Goal: Contribute content: Add original content to the website for others to see

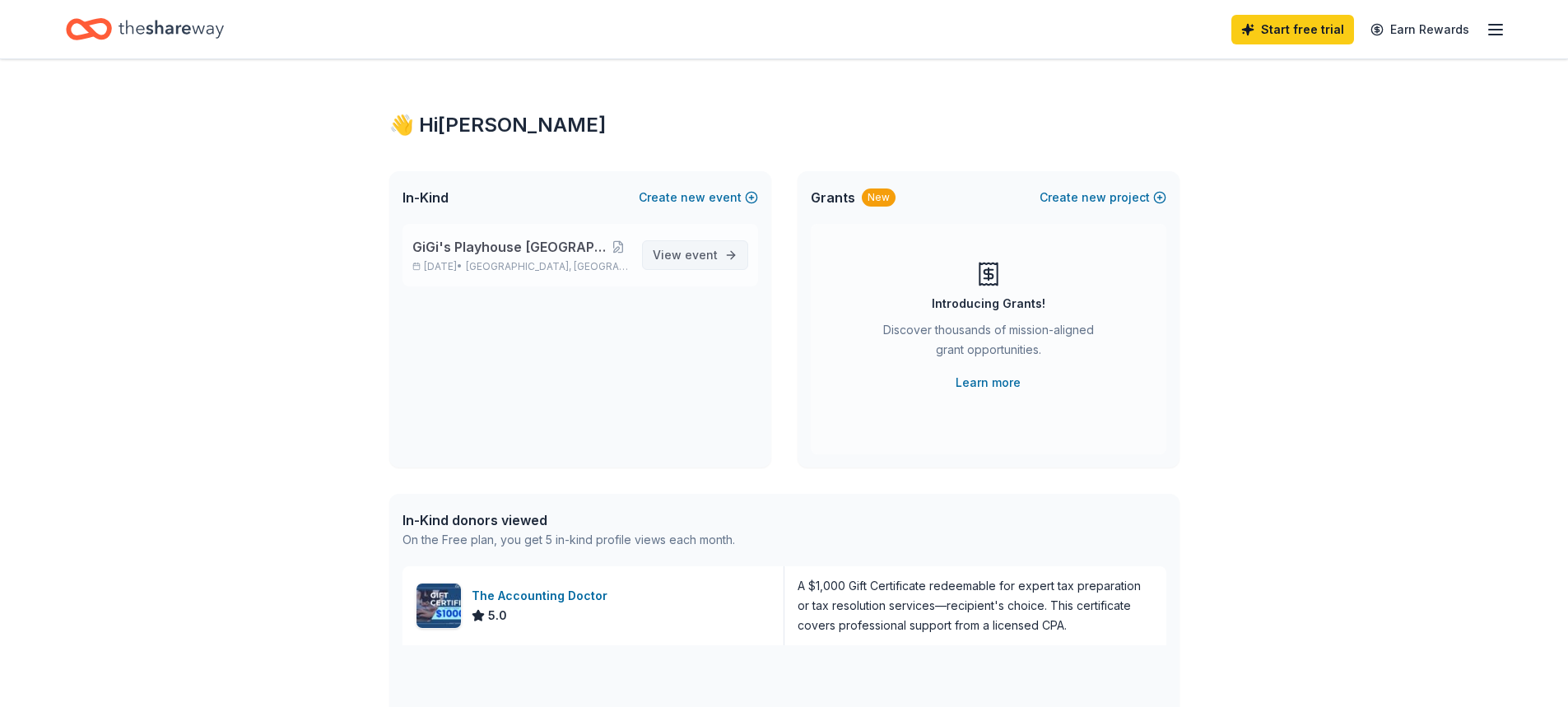
click at [714, 263] on span "View event" at bounding box center [685, 255] width 65 height 20
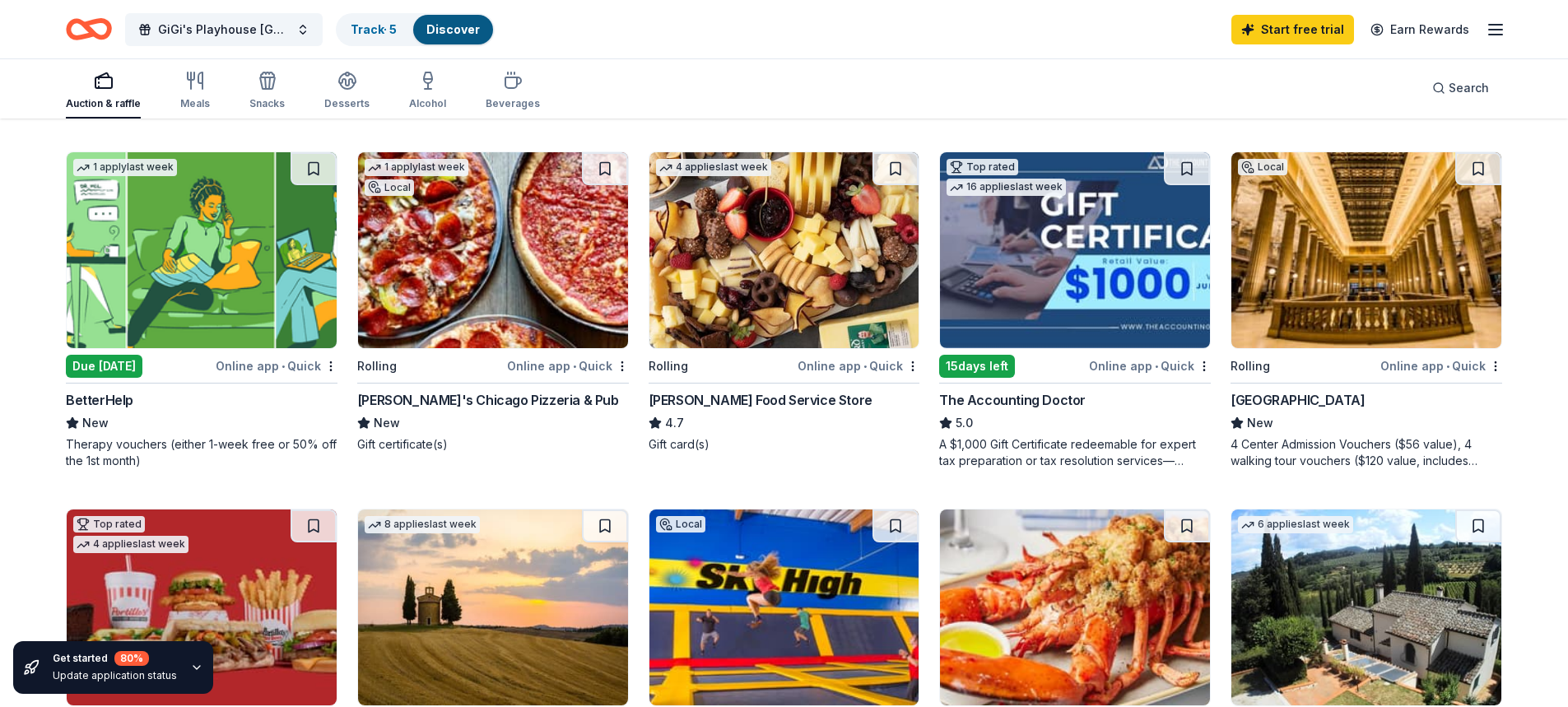
scroll to position [494, 0]
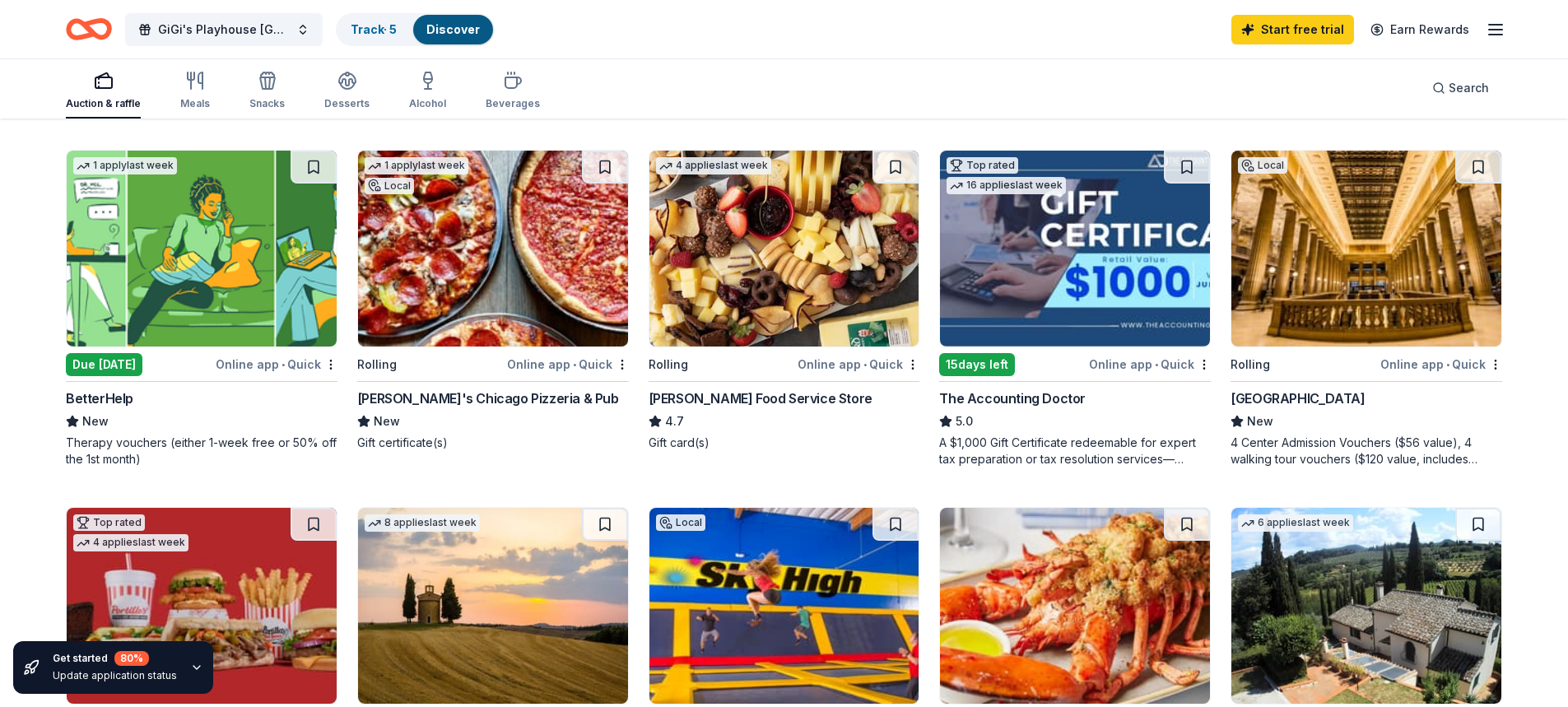
click at [1318, 404] on div "Chicago Architecture Center" at bounding box center [1297, 398] width 134 height 20
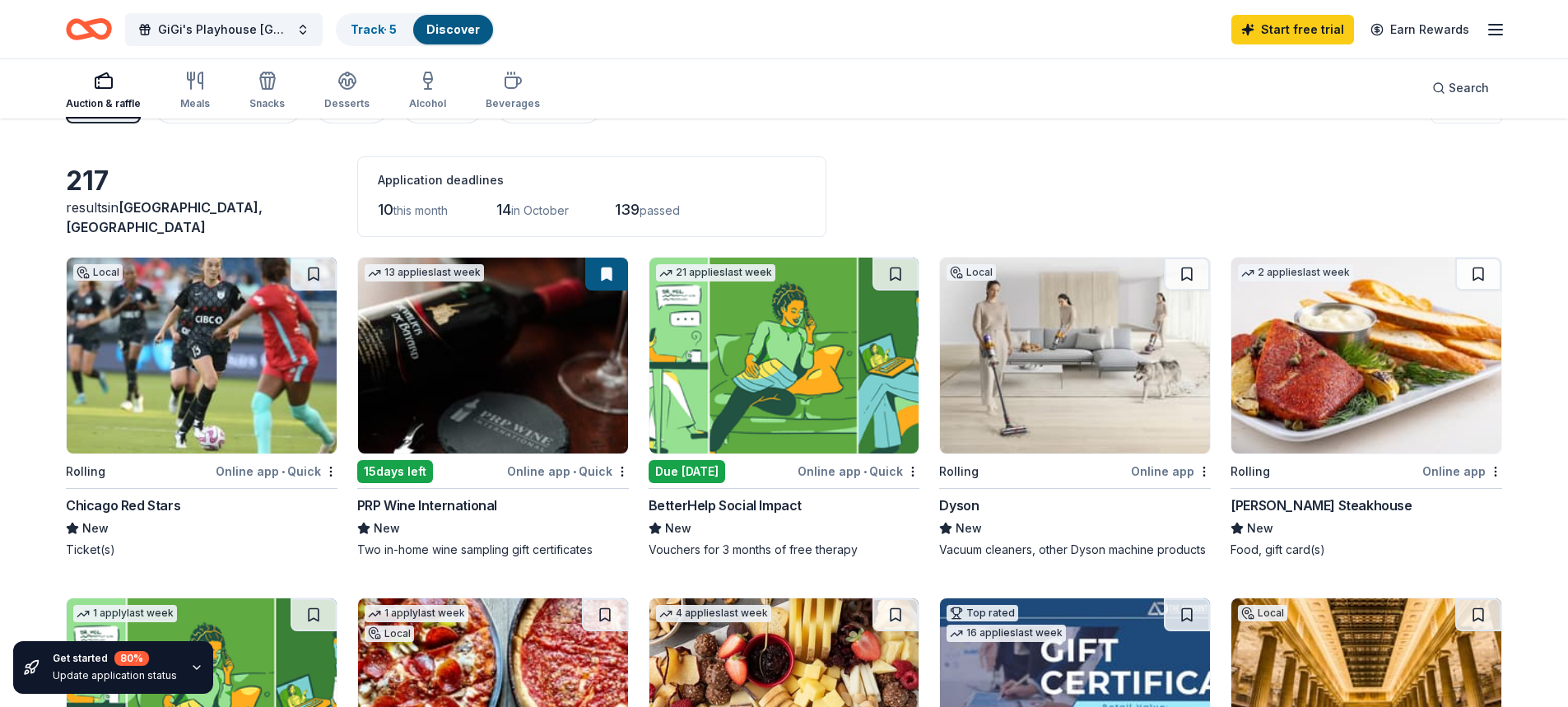
scroll to position [0, 0]
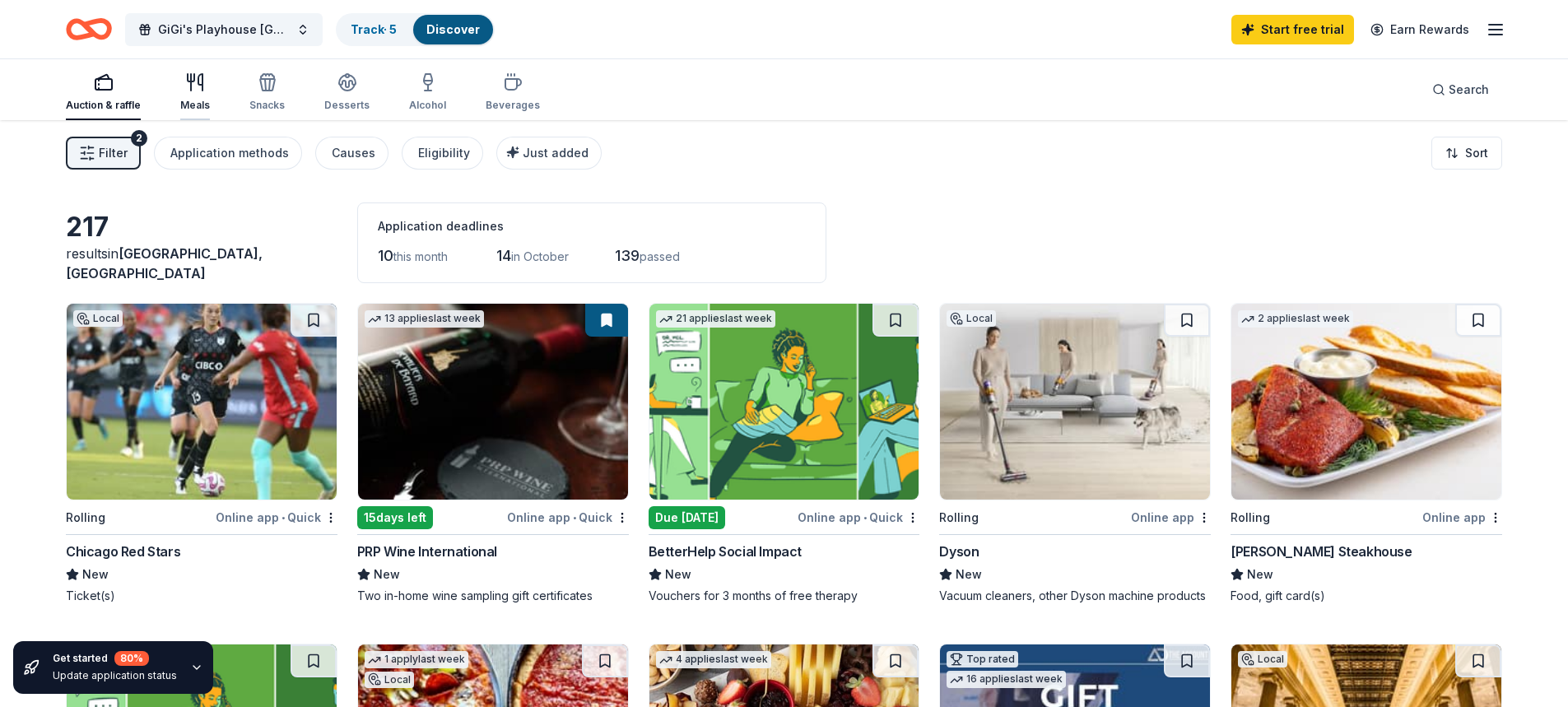
click at [198, 105] on div "Meals" at bounding box center [195, 106] width 29 height 13
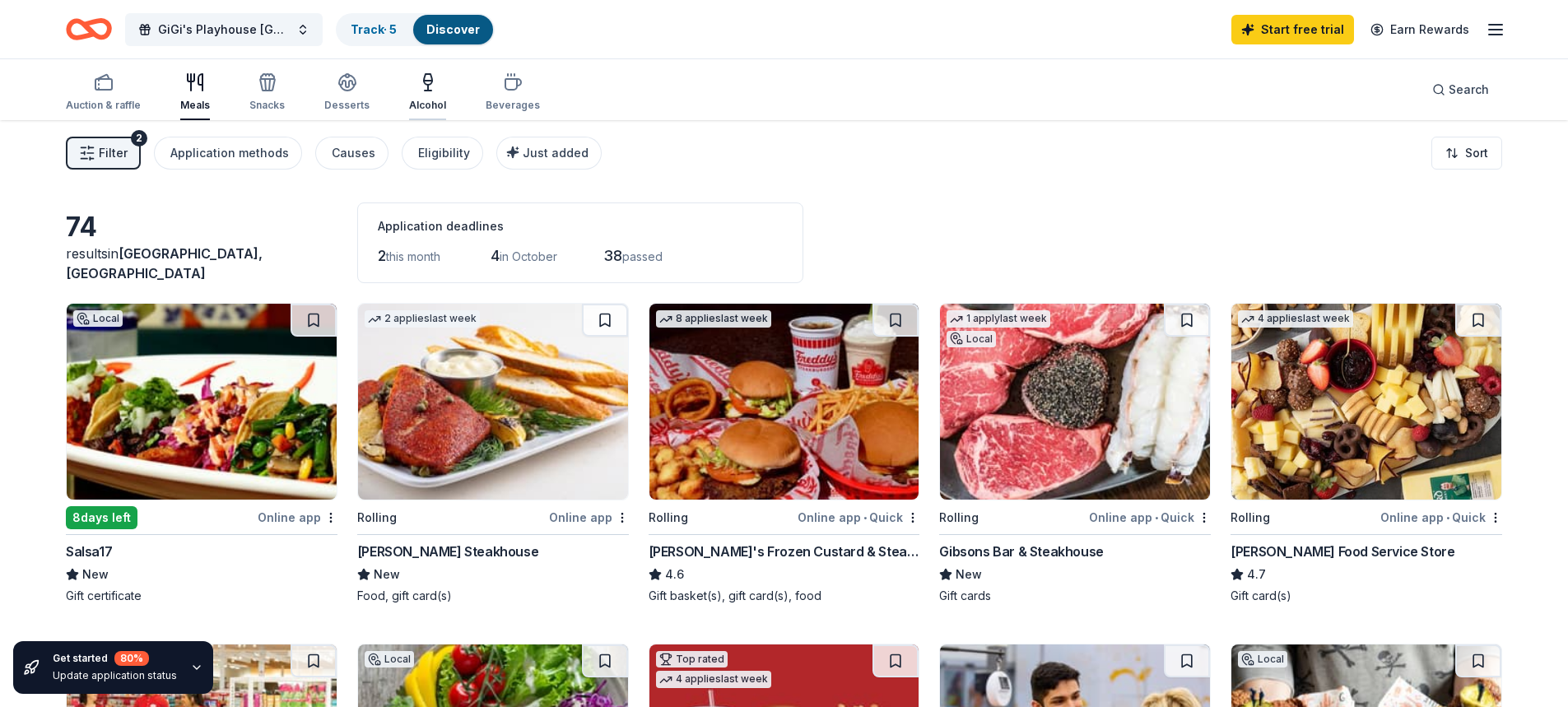
click at [412, 92] on div "Alcohol" at bounding box center [428, 91] width 37 height 39
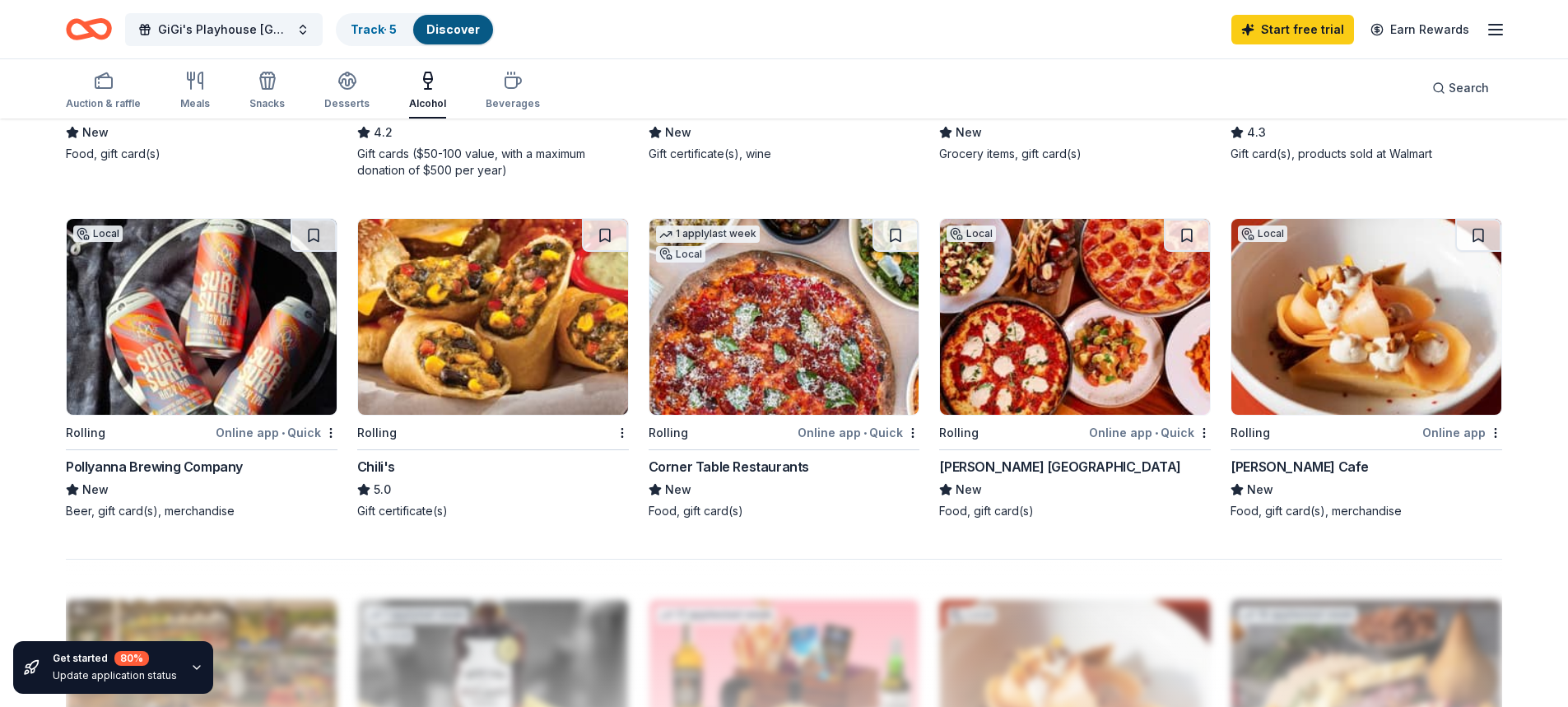
scroll to position [1152, 0]
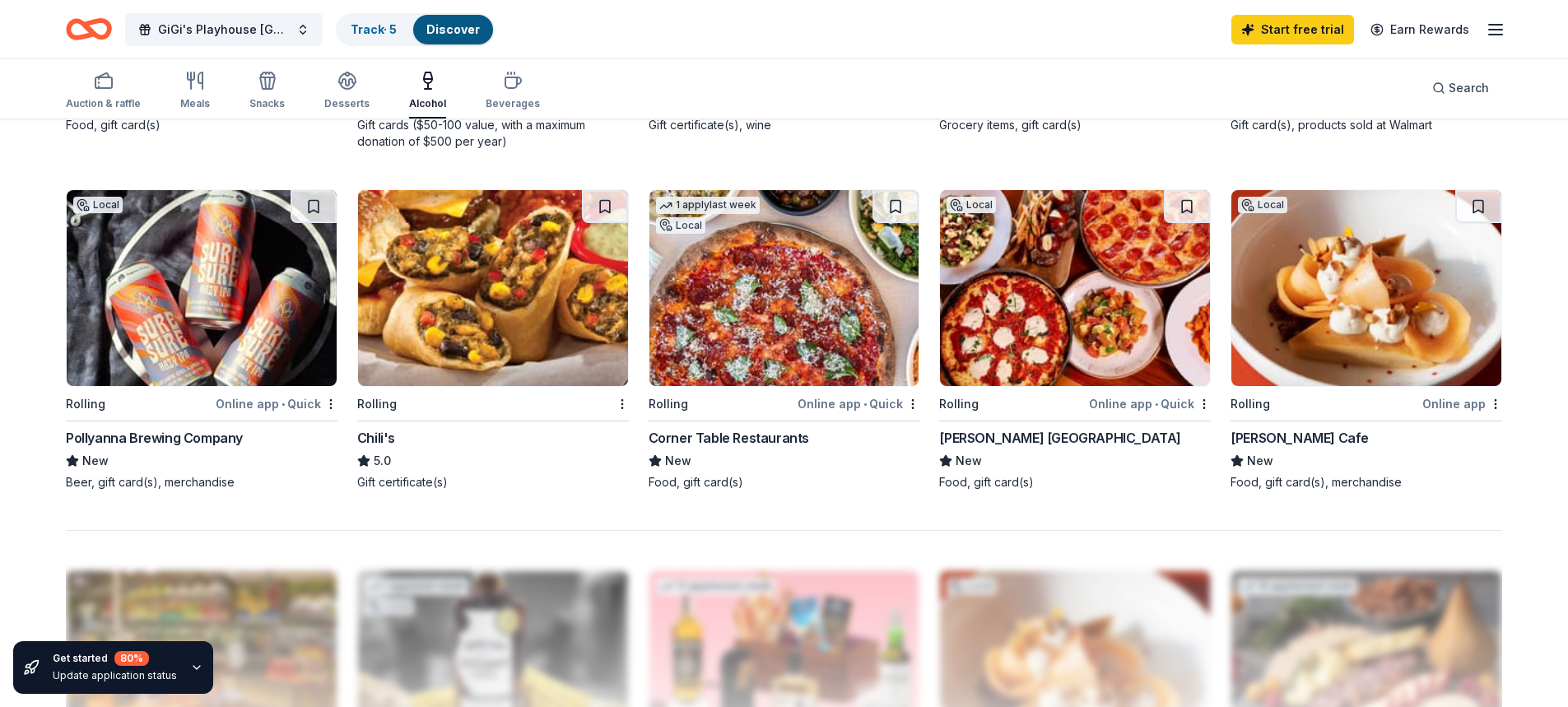
click at [153, 438] on div "Pollyanna Brewing Company" at bounding box center [154, 438] width 177 height 20
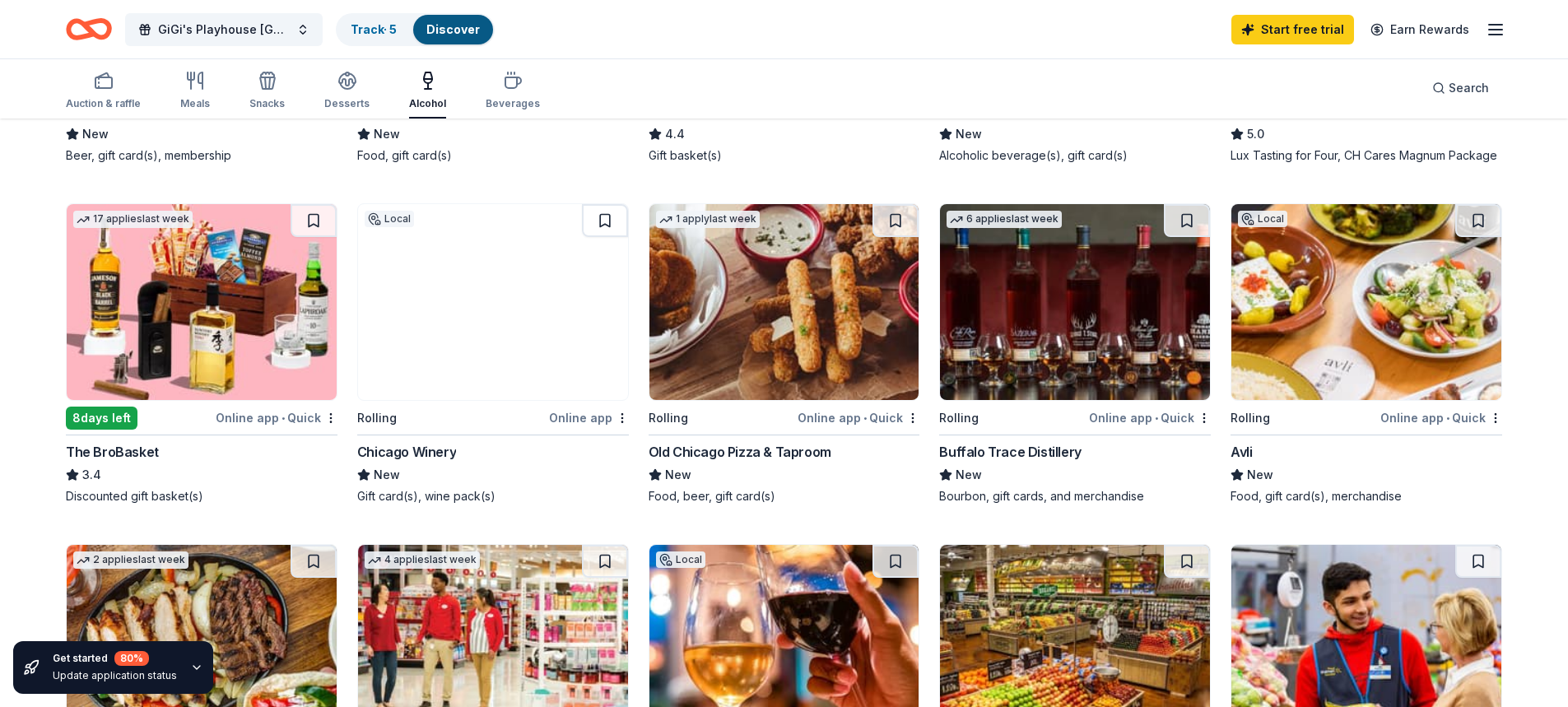
scroll to position [412, 0]
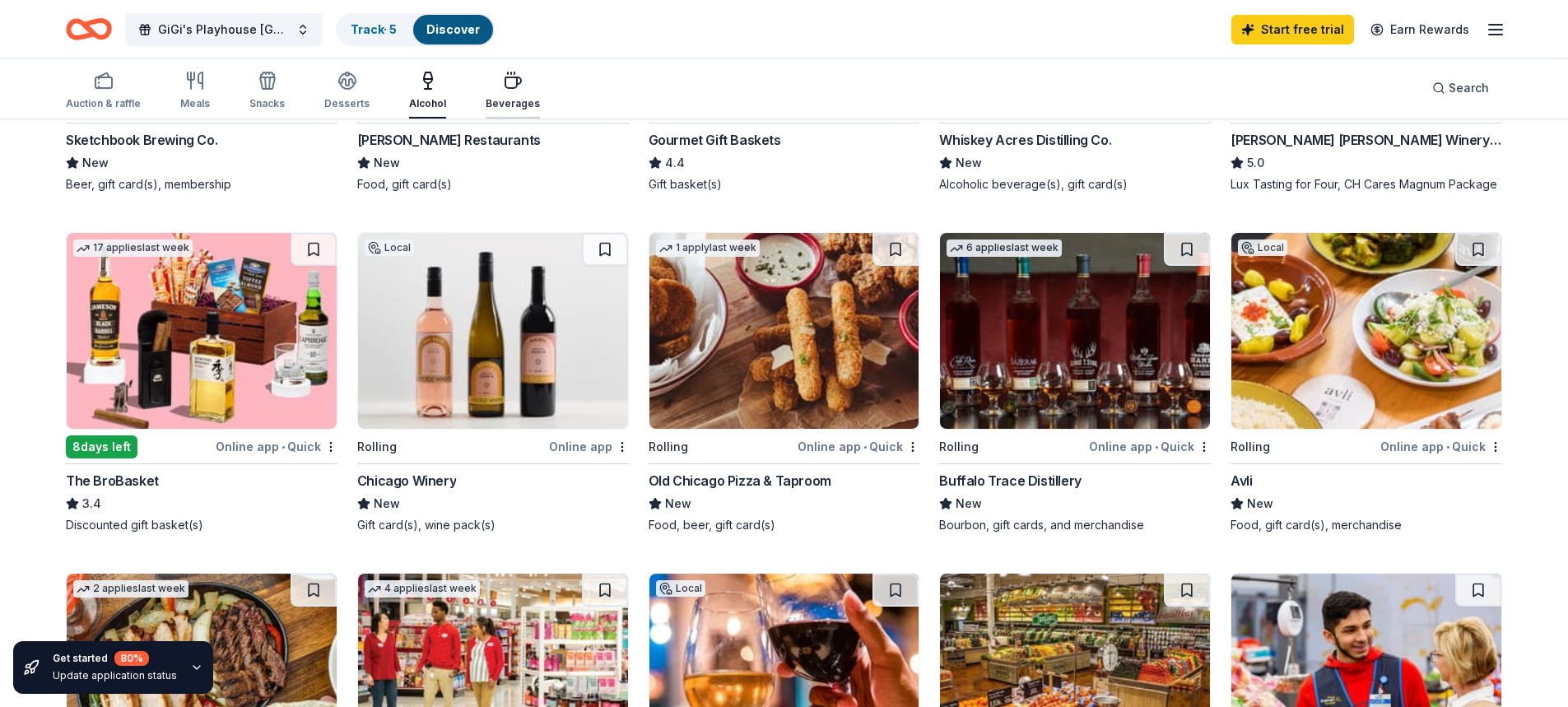
click at [503, 83] on icon "button" at bounding box center [513, 81] width 20 height 20
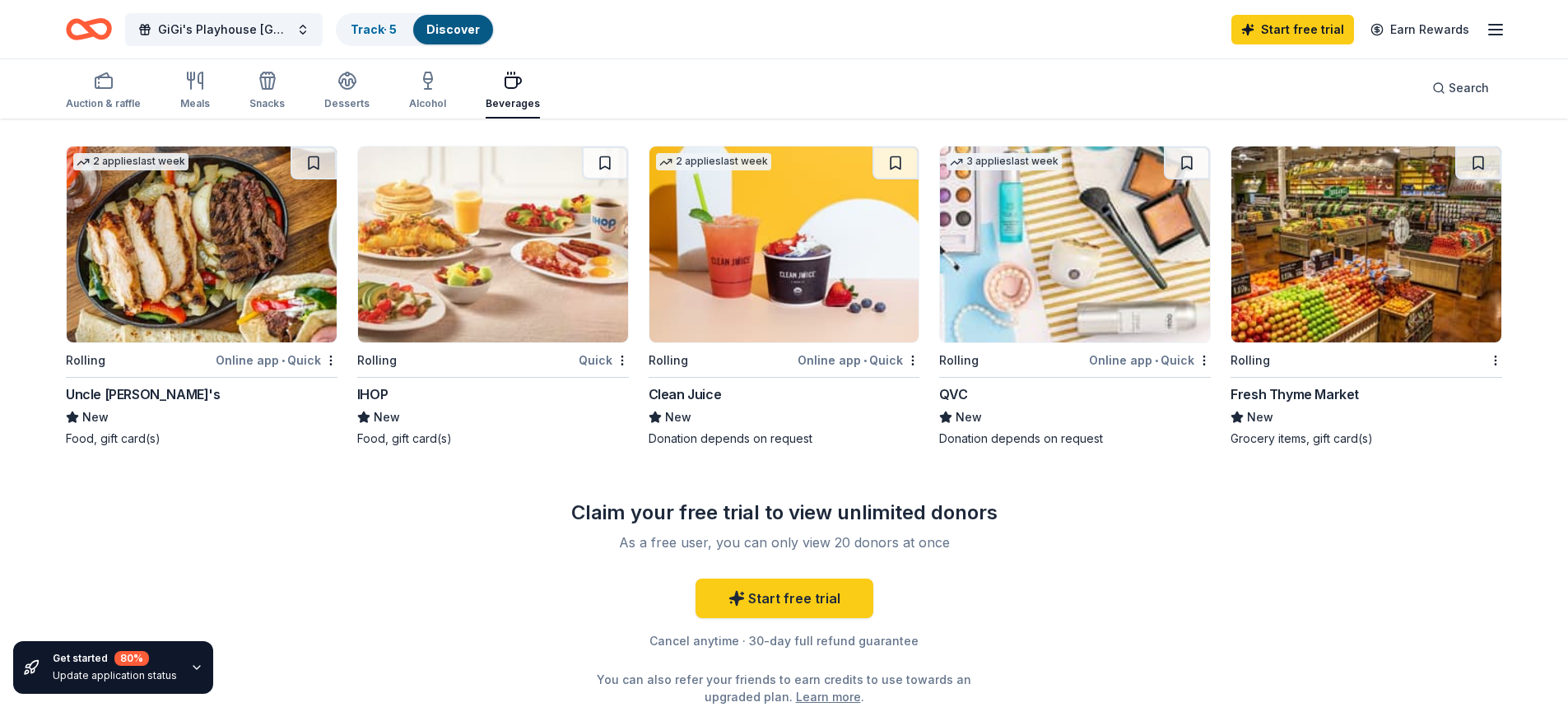
scroll to position [1070, 0]
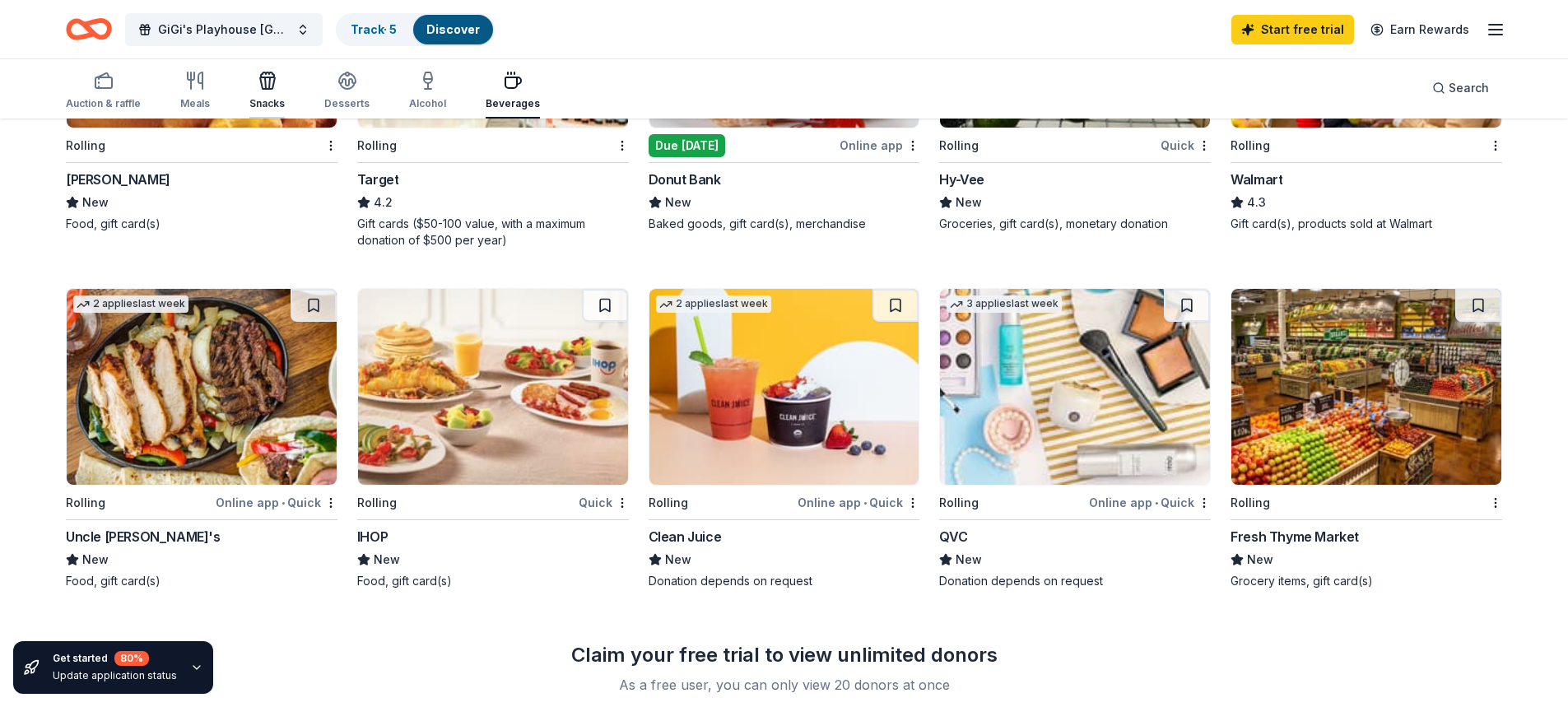
click at [249, 83] on div "button" at bounding box center [267, 81] width 35 height 20
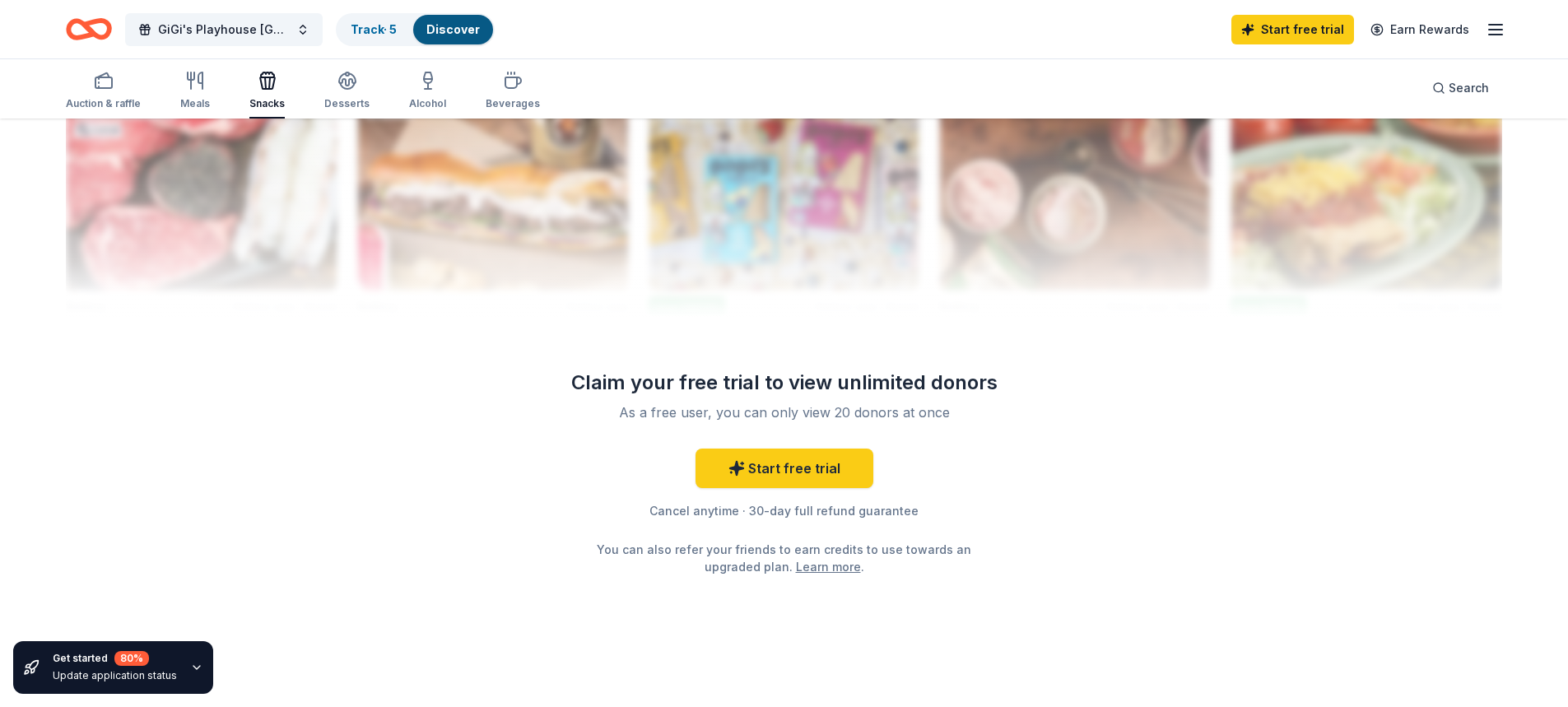
scroll to position [1652, 0]
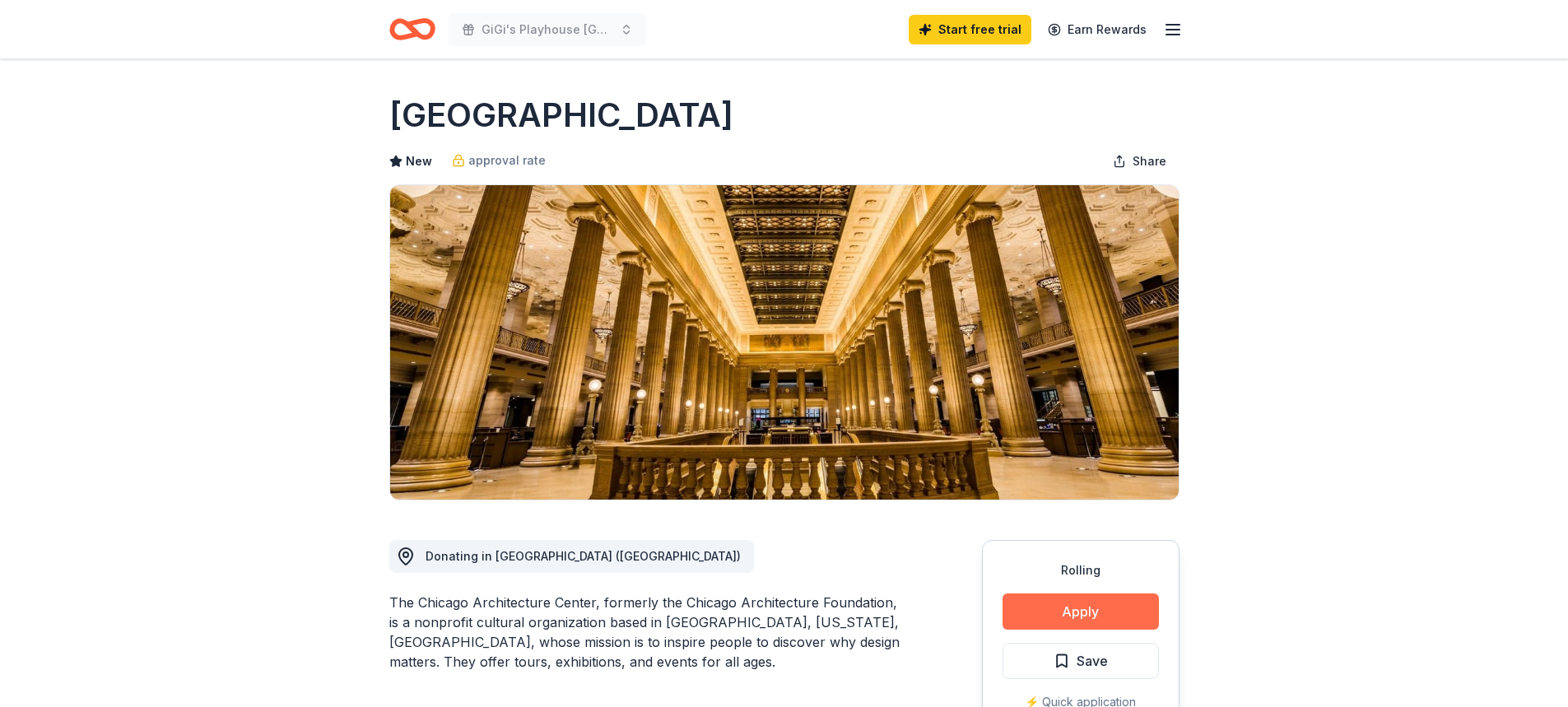
click at [1093, 615] on button "Apply" at bounding box center [1080, 611] width 156 height 36
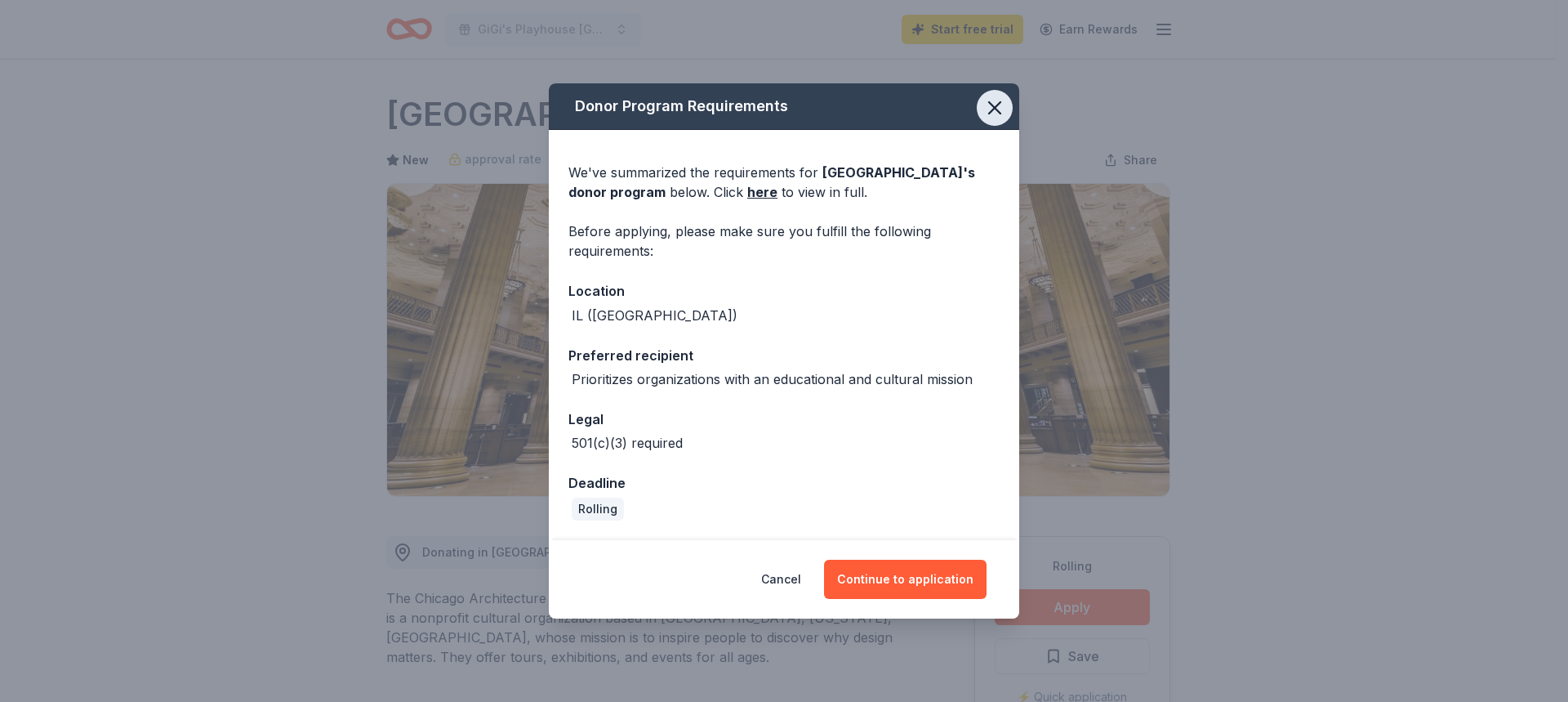
click at [997, 111] on icon "button" at bounding box center [995, 108] width 12 height 12
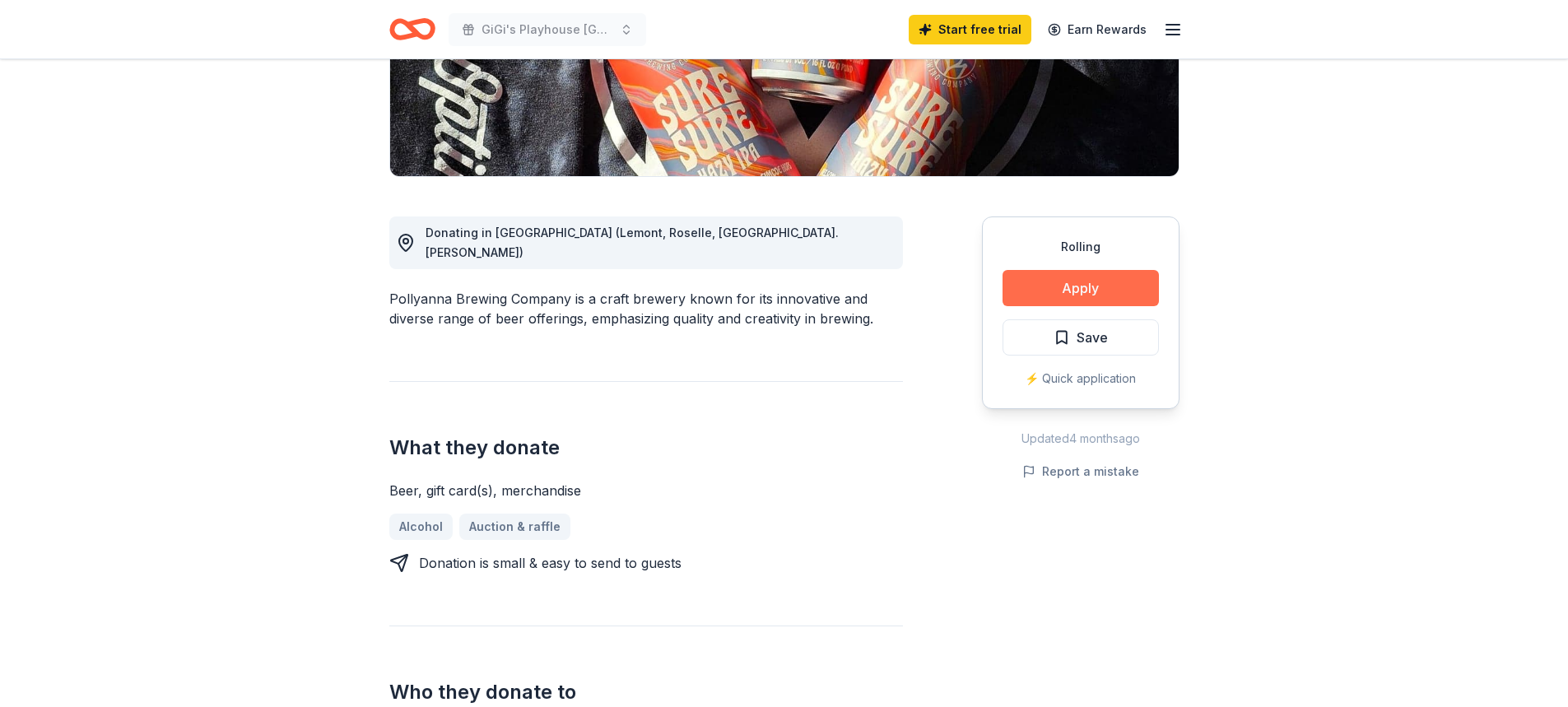
scroll to position [330, 0]
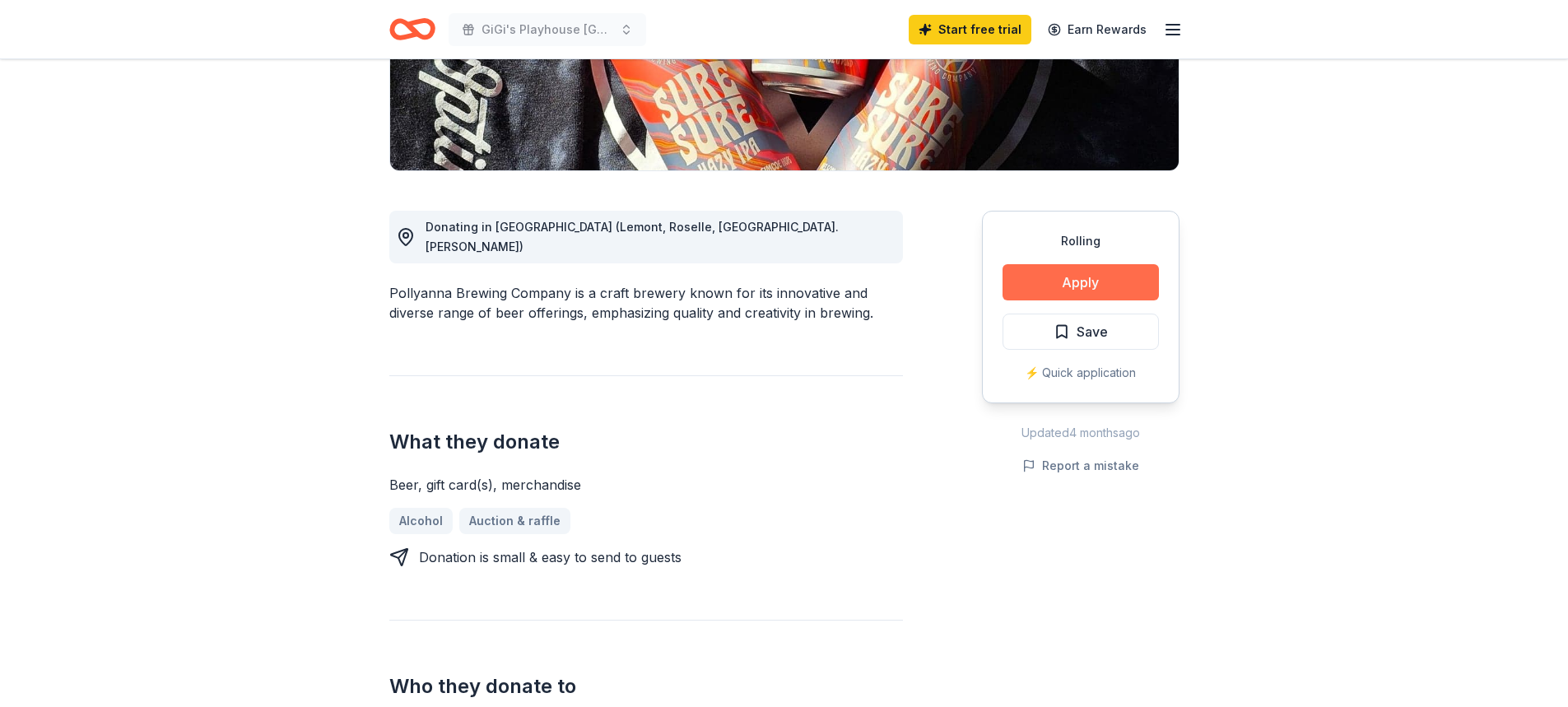
click at [1047, 278] on button "Apply" at bounding box center [1080, 282] width 156 height 36
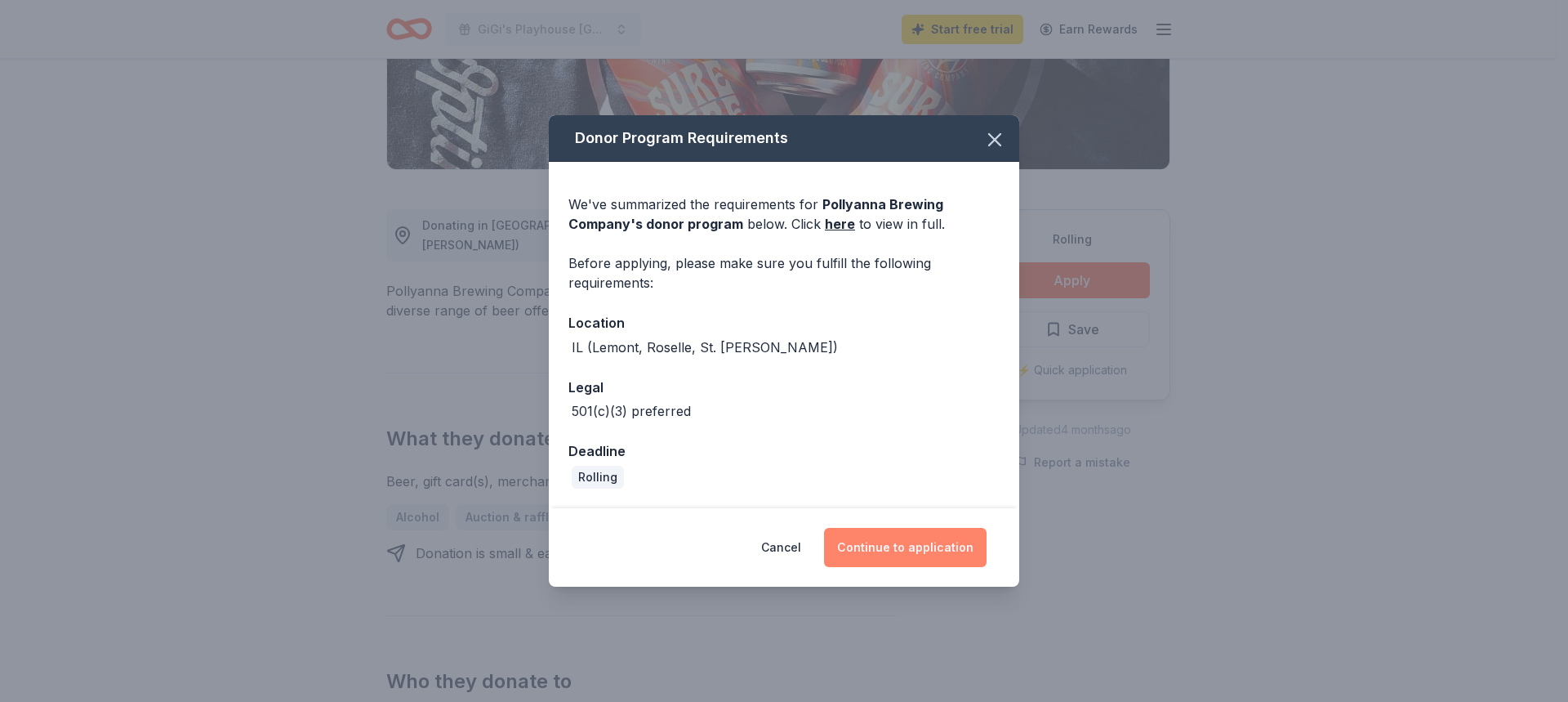
click at [870, 545] on button "Continue to application" at bounding box center [905, 547] width 162 height 39
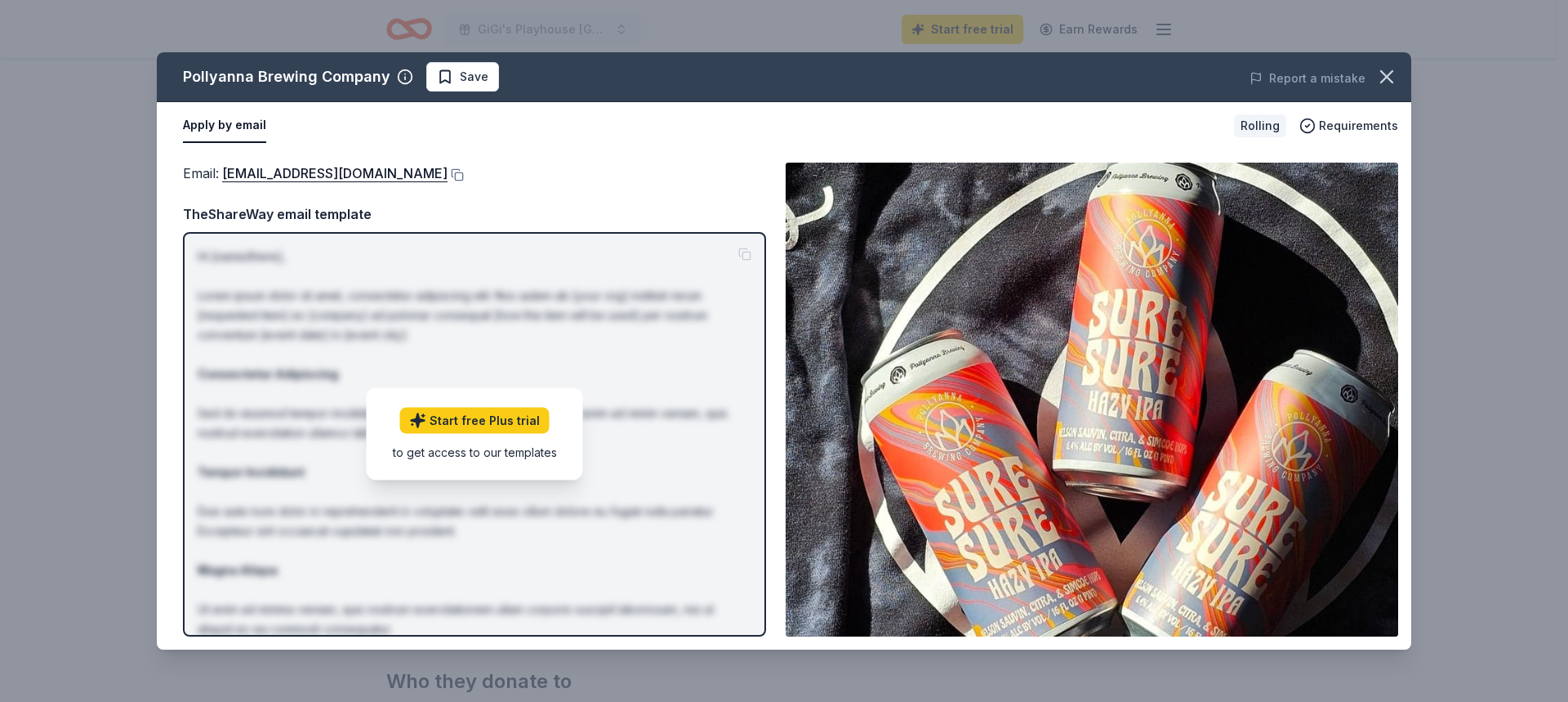
click at [713, 199] on div "Email : [EMAIL_ADDRESS][DOMAIN_NAME] TheShareWay email template Hi [name/there]…" at bounding box center [474, 399] width 583 height 474
click at [1388, 69] on icon "button" at bounding box center [1387, 77] width 22 height 22
